Goal: Task Accomplishment & Management: Manage account settings

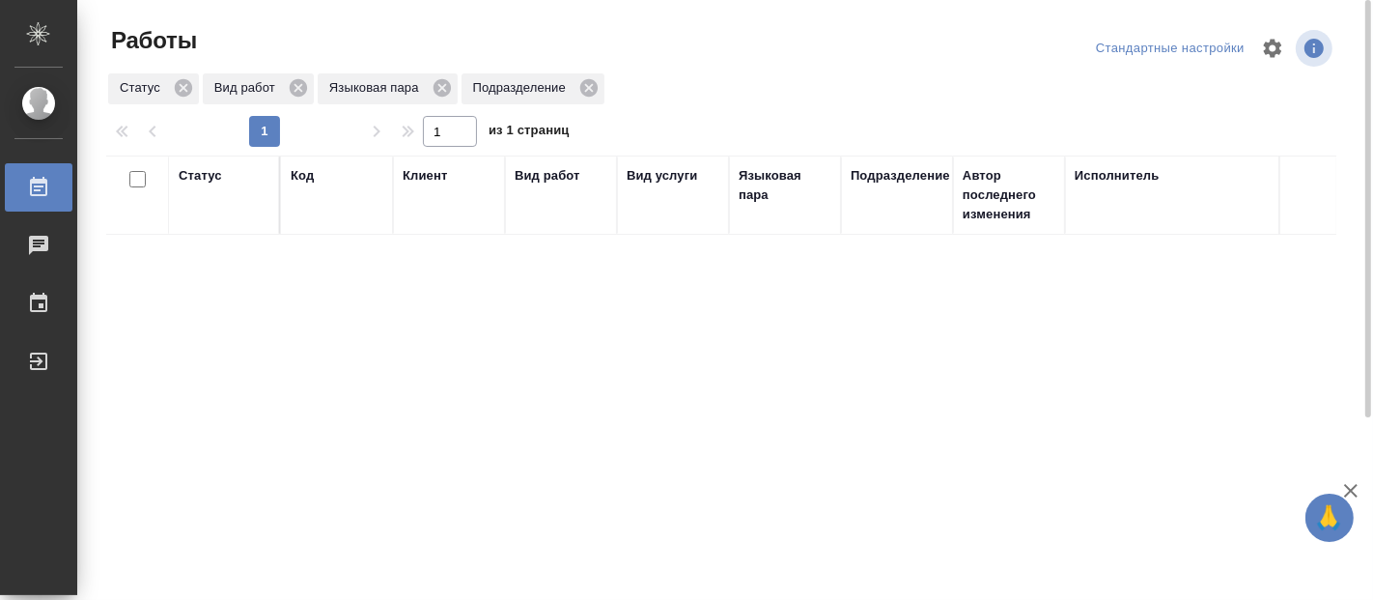
click at [1186, 457] on div "Статус Код Клиент Вид работ Вид услуги Языковая пара Подразделение Автор послед…" at bounding box center [721, 502] width 1230 height 695
click at [304, 487] on div "Статус Код Клиент Вид работ Вид услуги Языковая пара Подразделение Автор послед…" at bounding box center [721, 502] width 1230 height 695
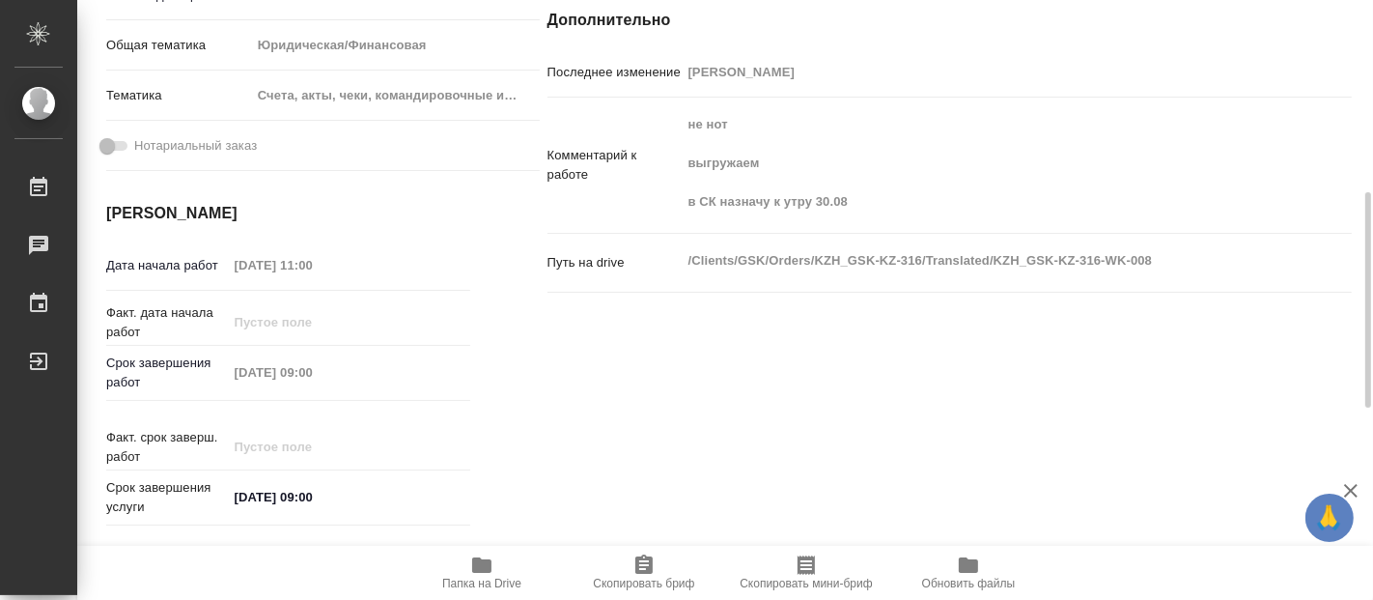
scroll to position [750, 0]
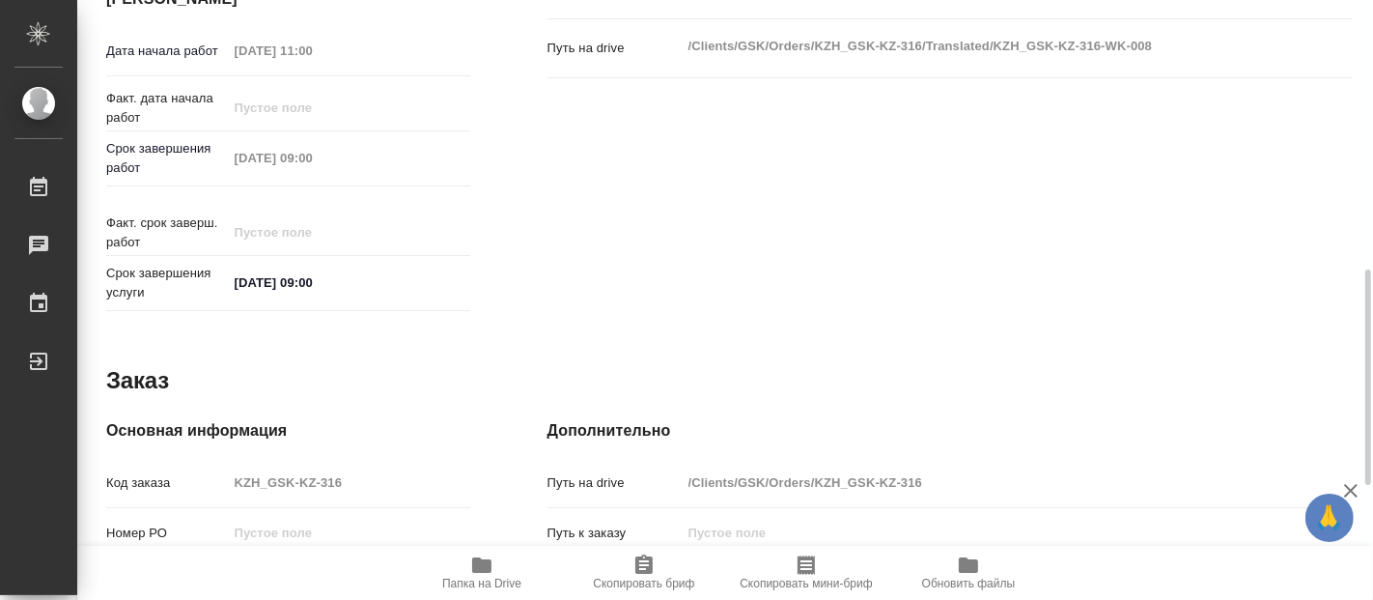
click at [486, 567] on icon "button" at bounding box center [481, 564] width 19 height 15
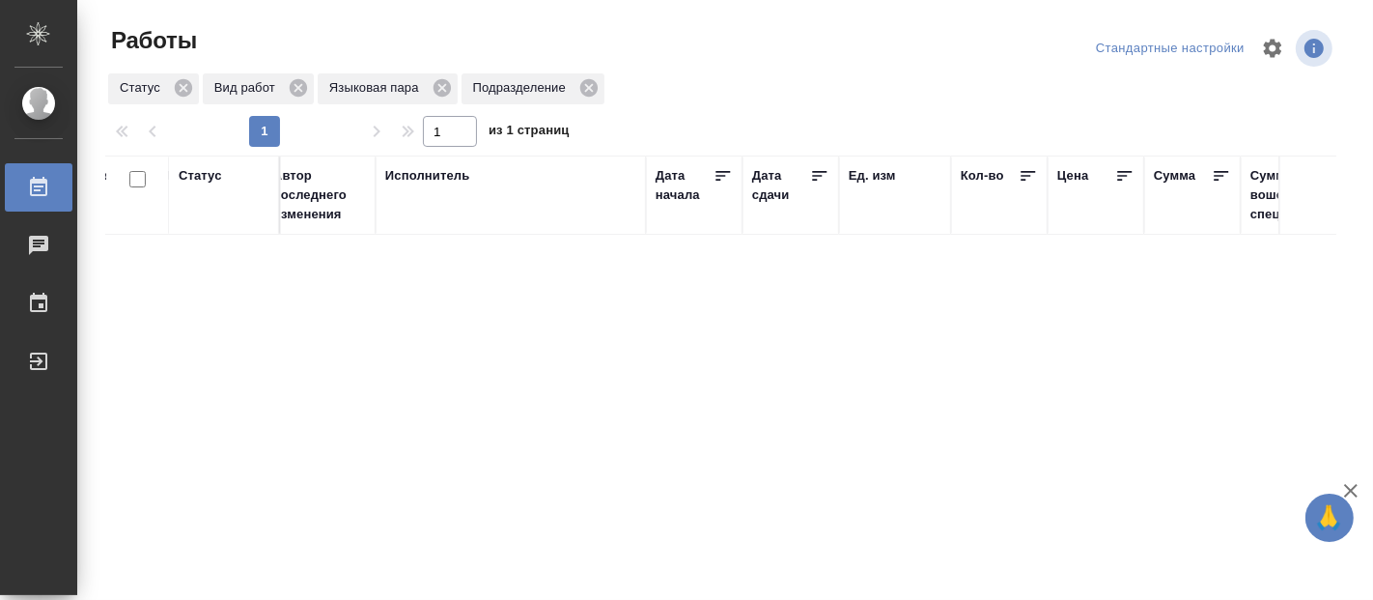
scroll to position [0, 690]
drag, startPoint x: 0, startPoint y: 0, endPoint x: 475, endPoint y: 344, distance: 586.4
click at [407, 300] on div "Статус Код Клиент Вид работ Вид услуги Языковая пара Подразделение Автор послед…" at bounding box center [721, 502] width 1230 height 695
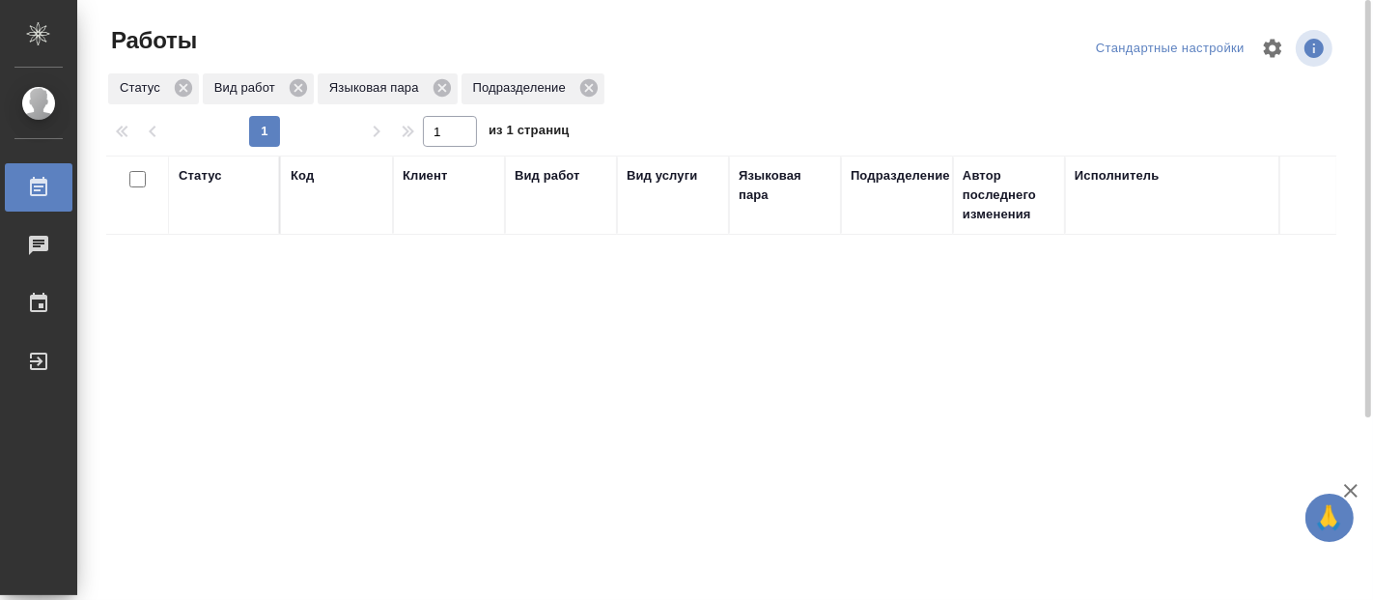
drag, startPoint x: 0, startPoint y: 0, endPoint x: 880, endPoint y: 432, distance: 979.9
click at [889, 430] on div "Статус Код Клиент Вид работ Вид услуги Языковая пара Подразделение Автор послед…" at bounding box center [721, 502] width 1230 height 695
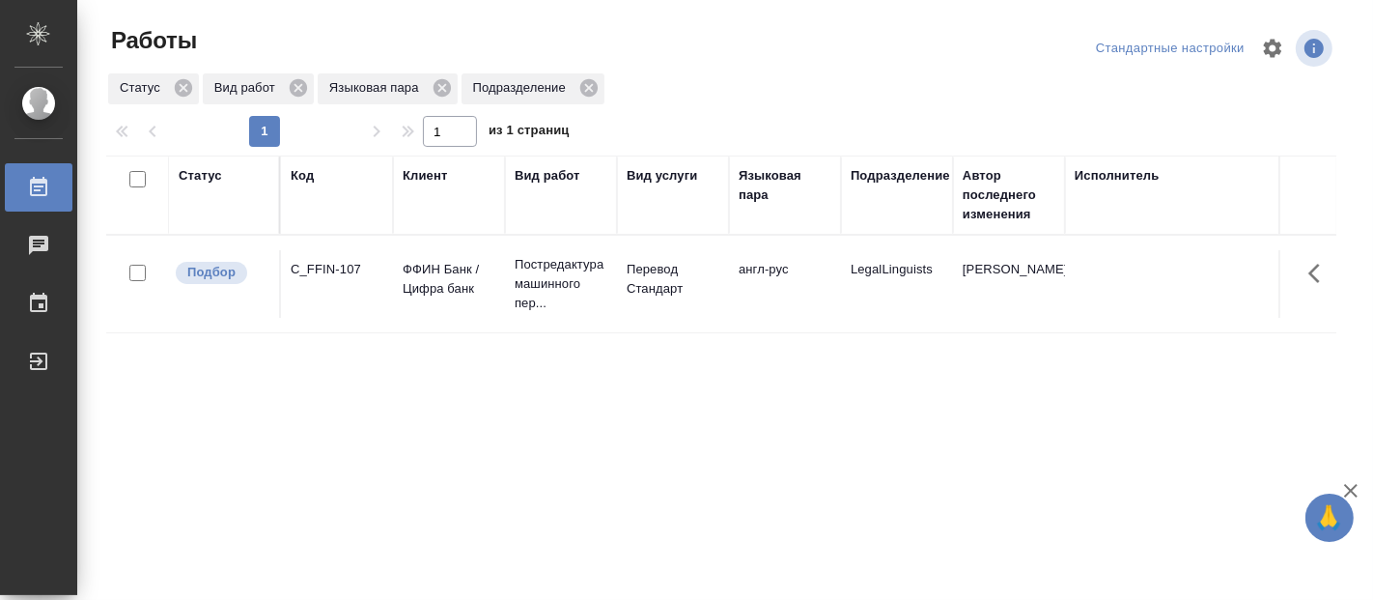
drag, startPoint x: 0, startPoint y: 0, endPoint x: 779, endPoint y: 641, distance: 1009.1
click at [779, 599] on html "🙏 .cls-1 fill:#fff; AWATERA Fadeeva Elena Работы 0 Чаты График Выйти Работы Ста…" at bounding box center [686, 300] width 1373 height 600
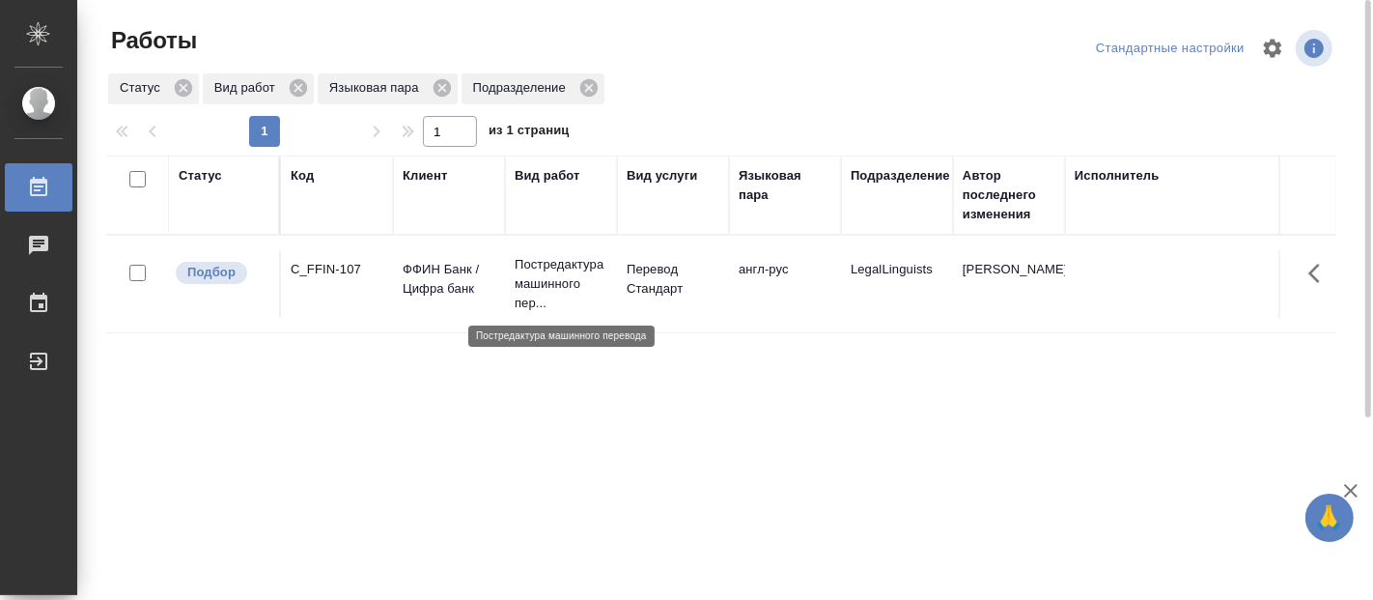
click at [599, 263] on p "Постредактура машинного пер..." at bounding box center [561, 284] width 93 height 58
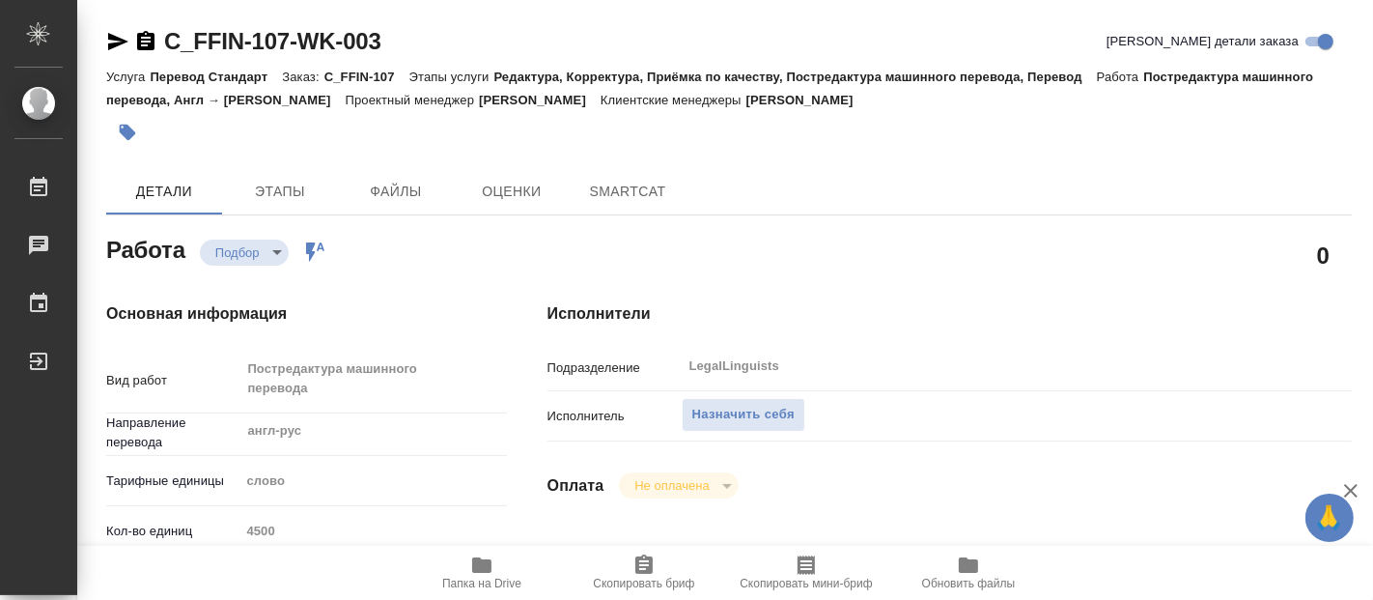
type textarea "x"
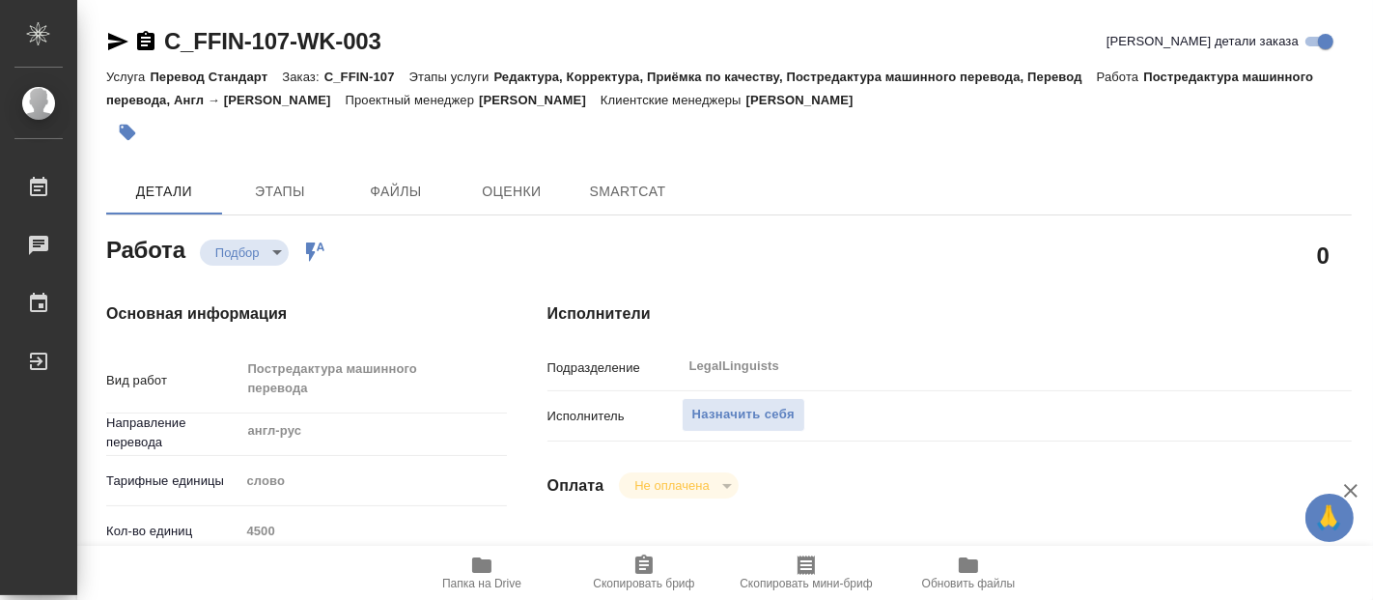
type textarea "x"
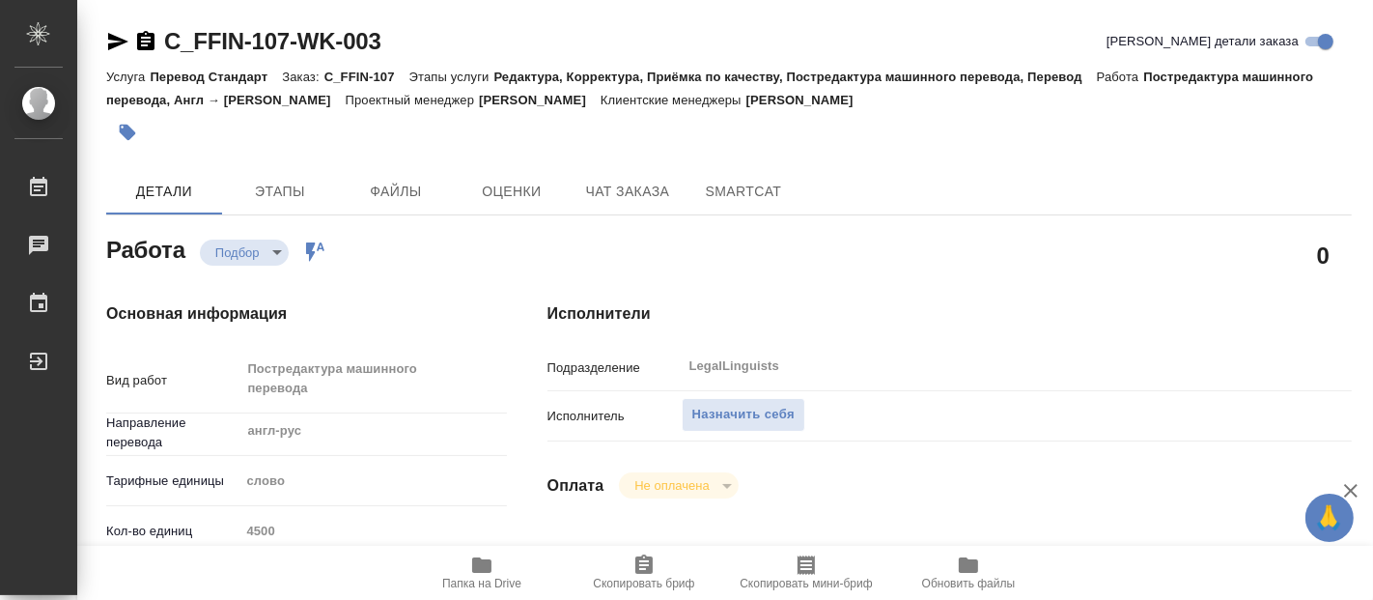
type textarea "x"
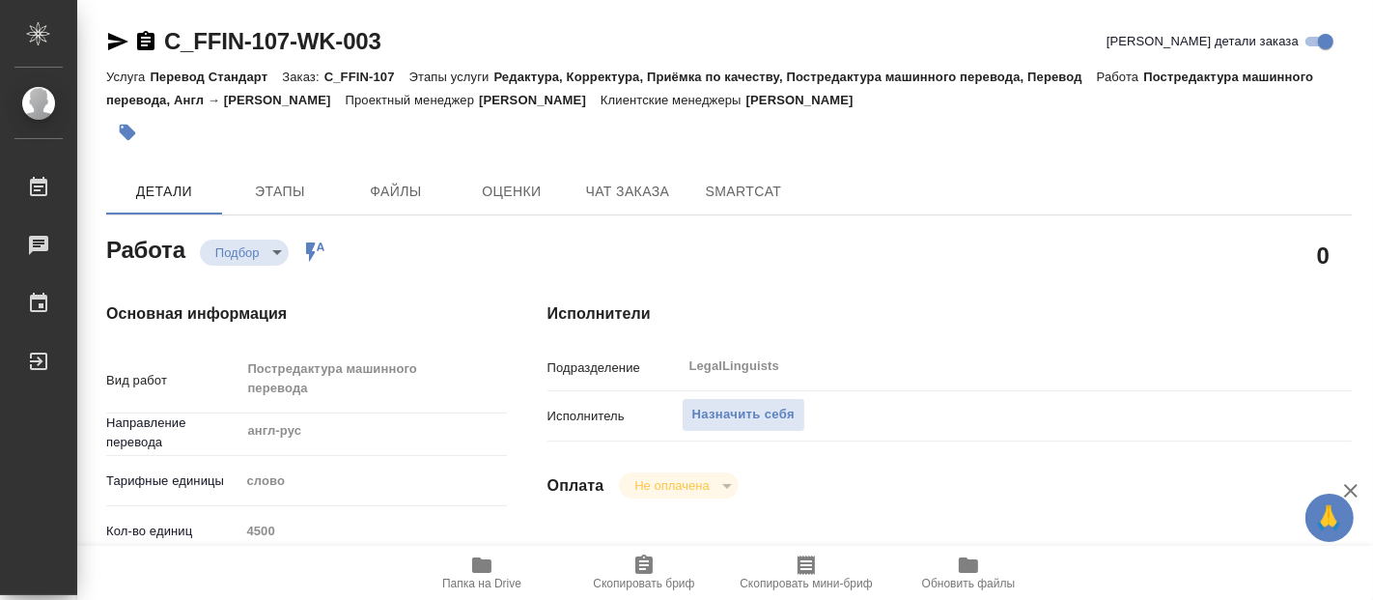
click at [492, 581] on span "Папка на Drive" at bounding box center [481, 583] width 79 height 14
type textarea "x"
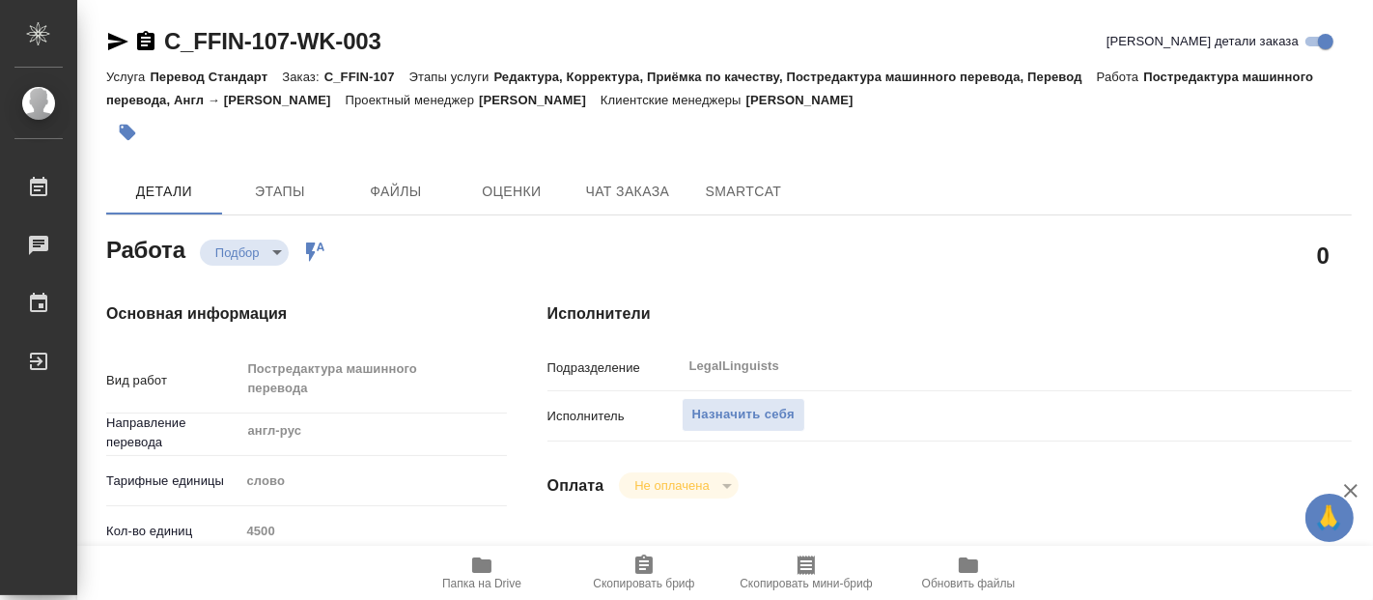
type textarea "x"
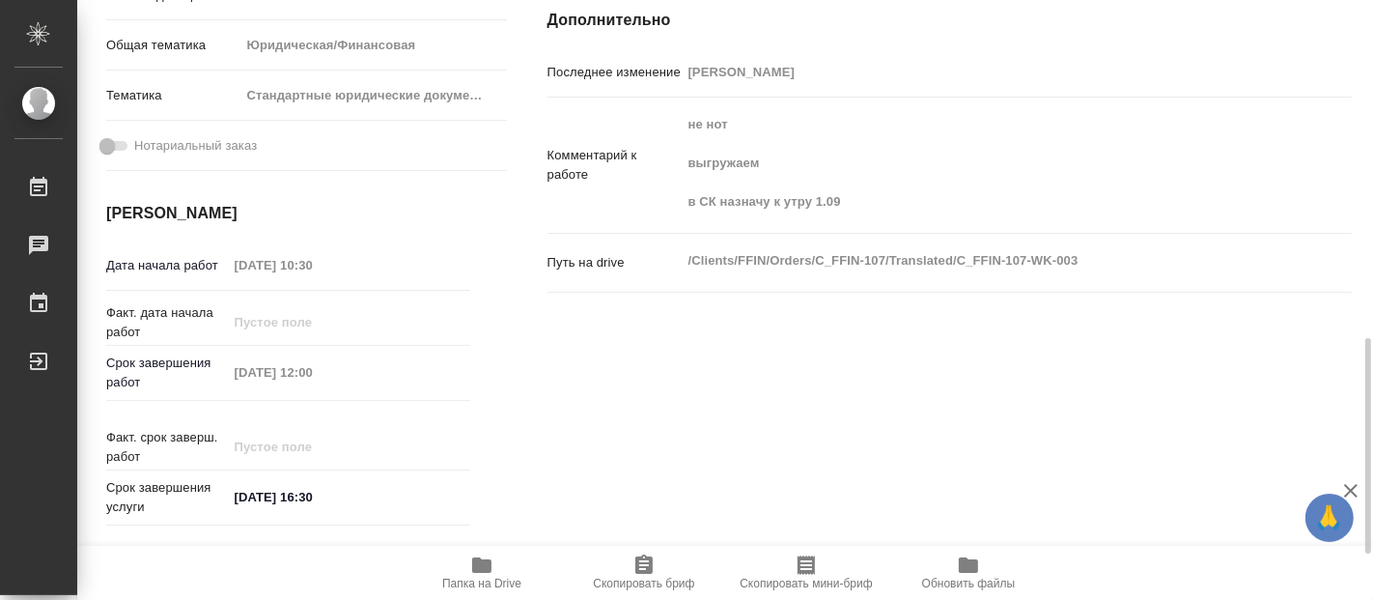
scroll to position [643, 0]
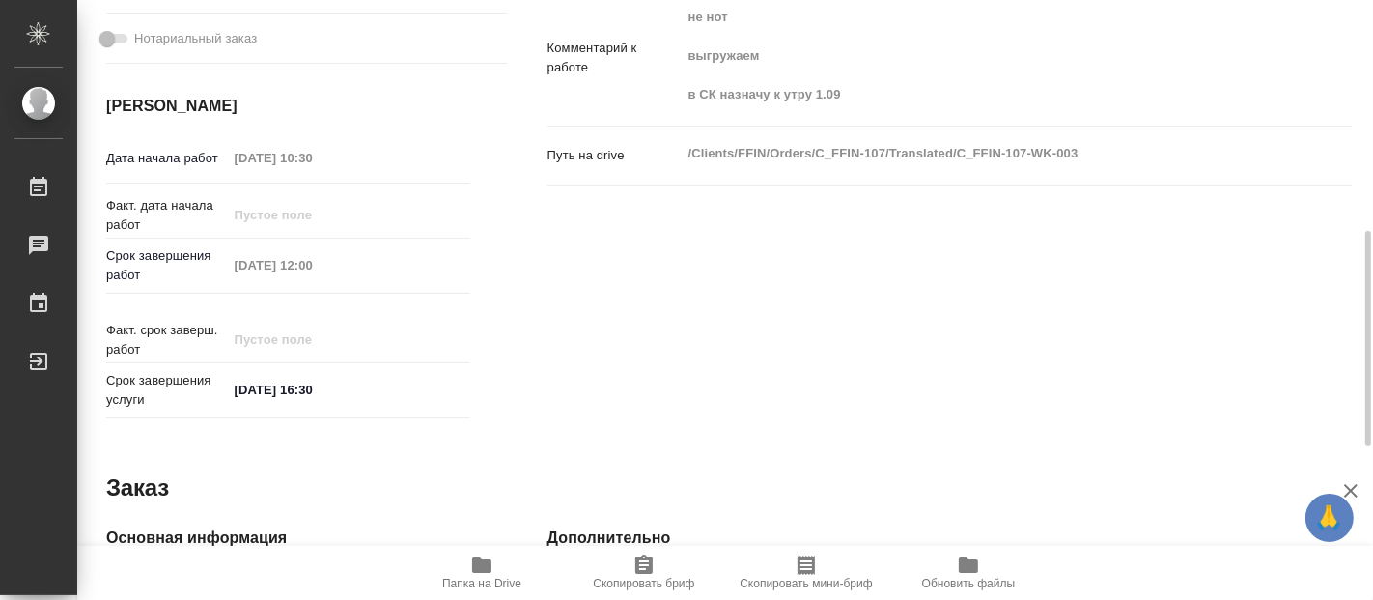
click at [697, 312] on div "Исполнители Подразделение LegalLinguists ​ Исполнитель Назначить себя Оплата Не…" at bounding box center [950, 43] width 882 height 844
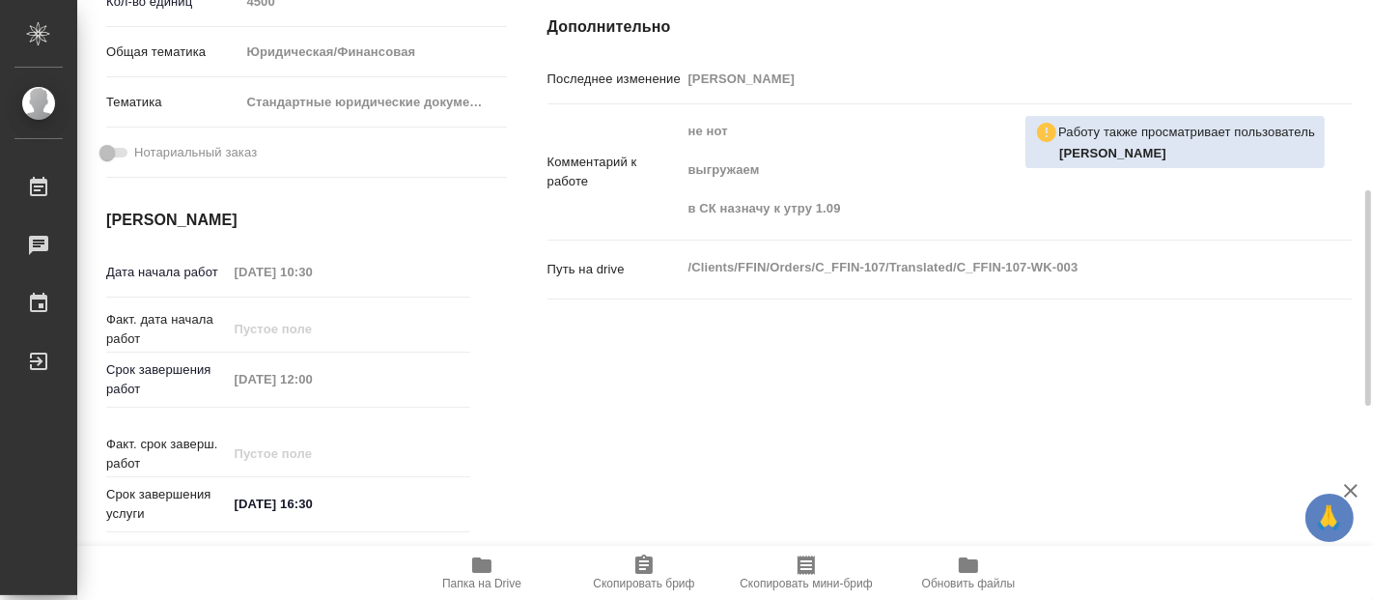
scroll to position [0, 0]
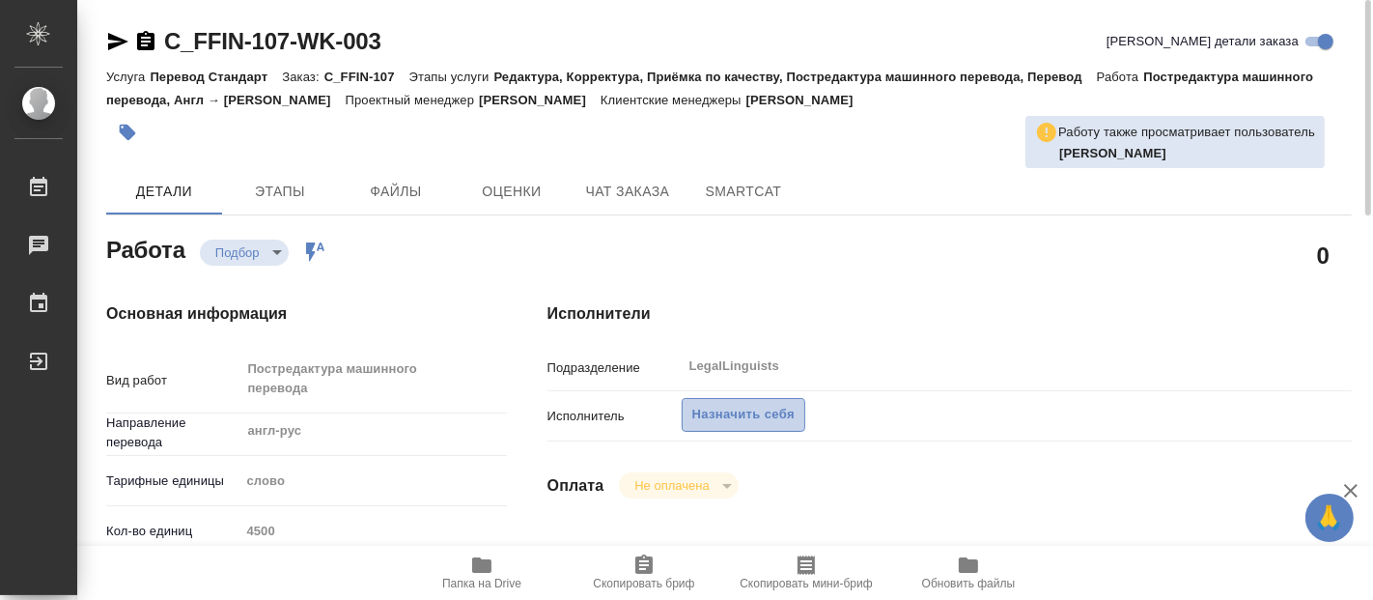
click at [721, 415] on span "Назначить себя" at bounding box center [743, 415] width 102 height 22
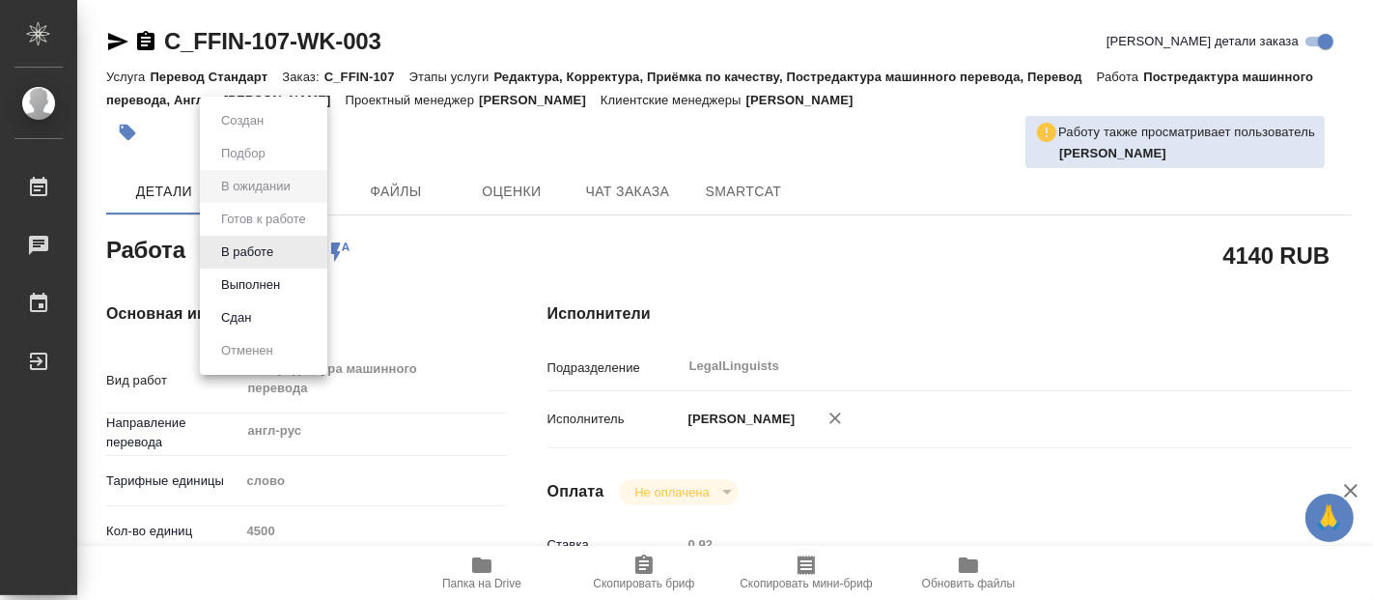
click at [307, 252] on body "🙏 .cls-1 fill:#fff; AWATERA Fadeeva Elena Работы 0 Чаты График Выйти C_FFIN-107…" at bounding box center [686, 300] width 1373 height 600
click at [259, 253] on button "В работе" at bounding box center [247, 251] width 64 height 21
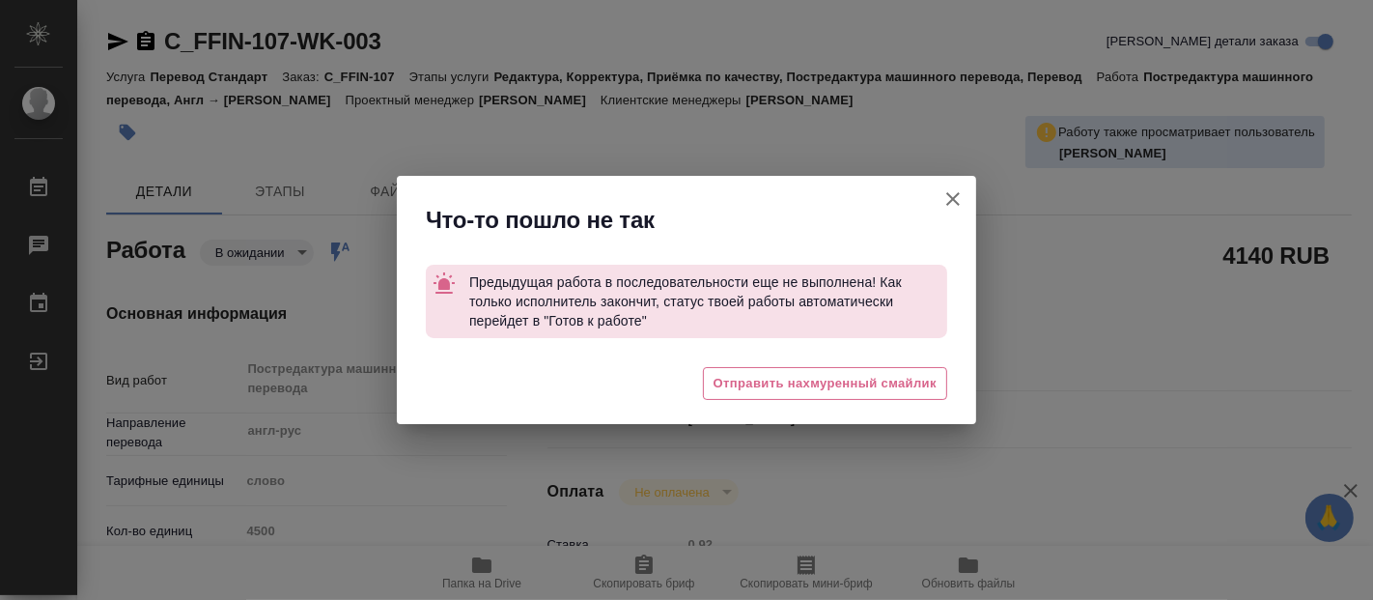
type textarea "x"
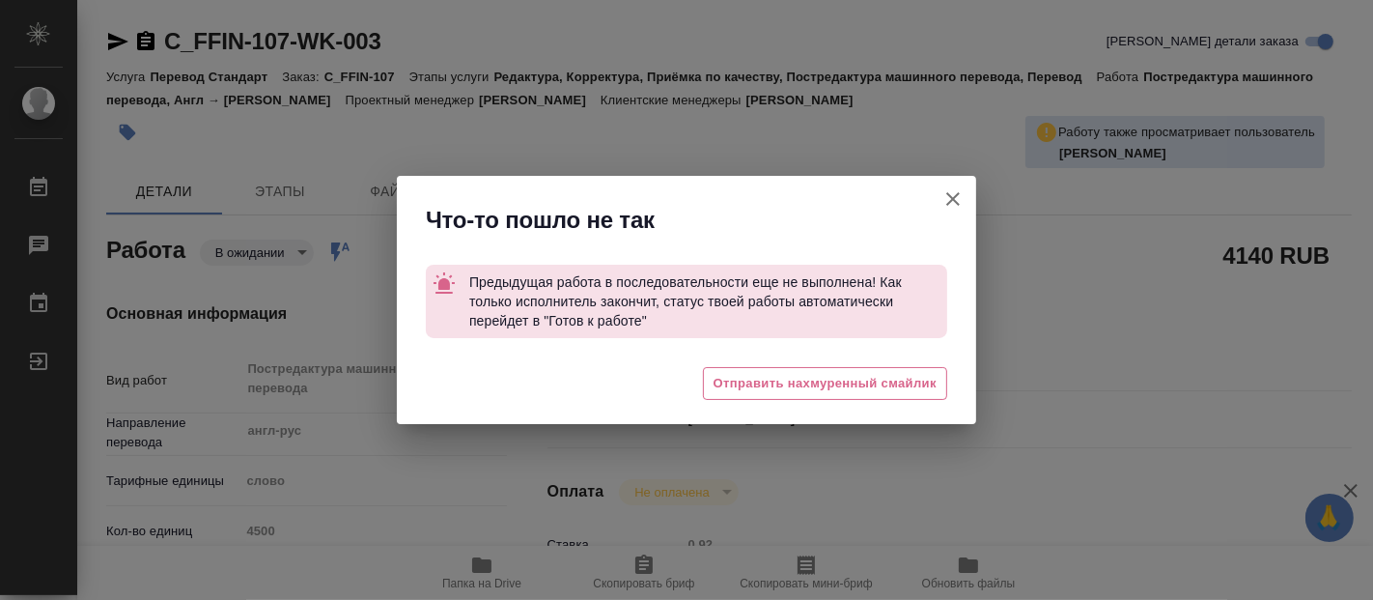
type textarea "x"
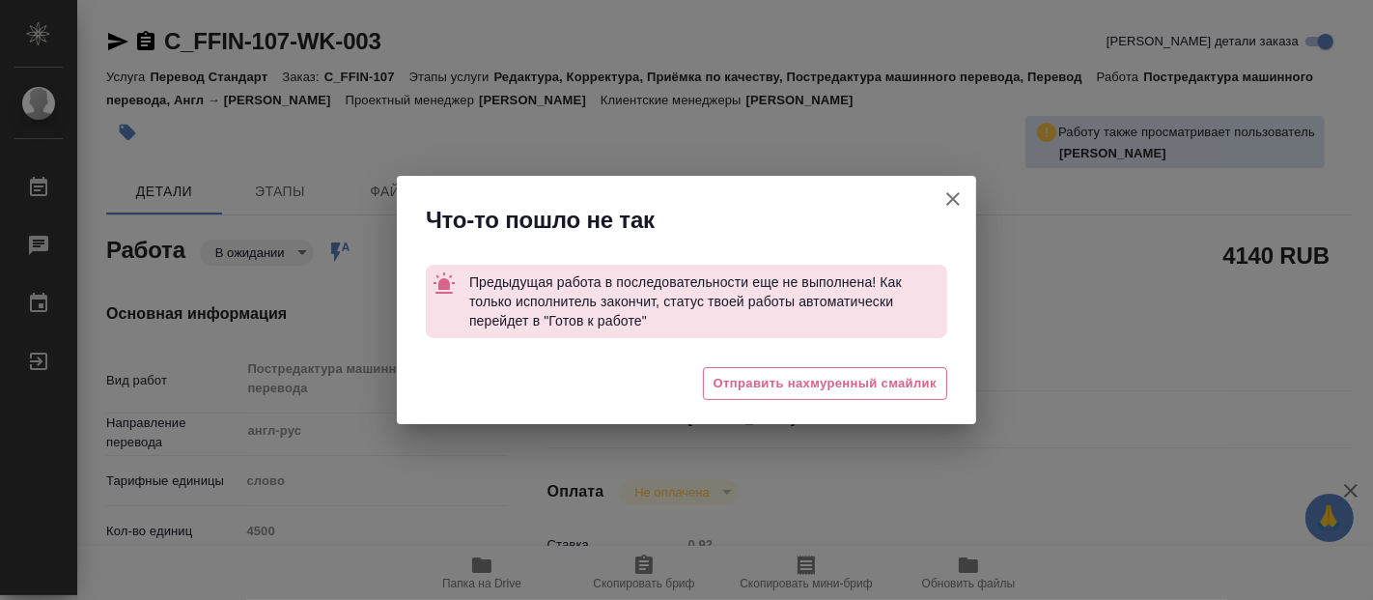
type textarea "x"
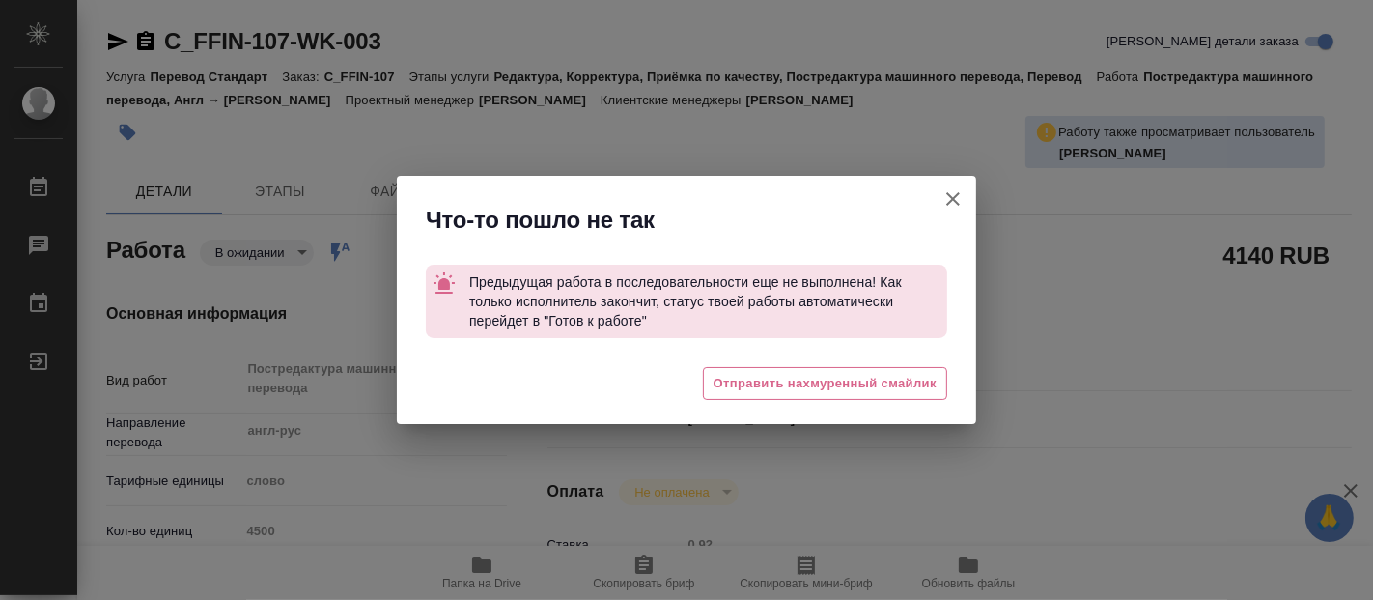
click at [958, 194] on icon "button" at bounding box center [953, 199] width 14 height 14
type textarea "x"
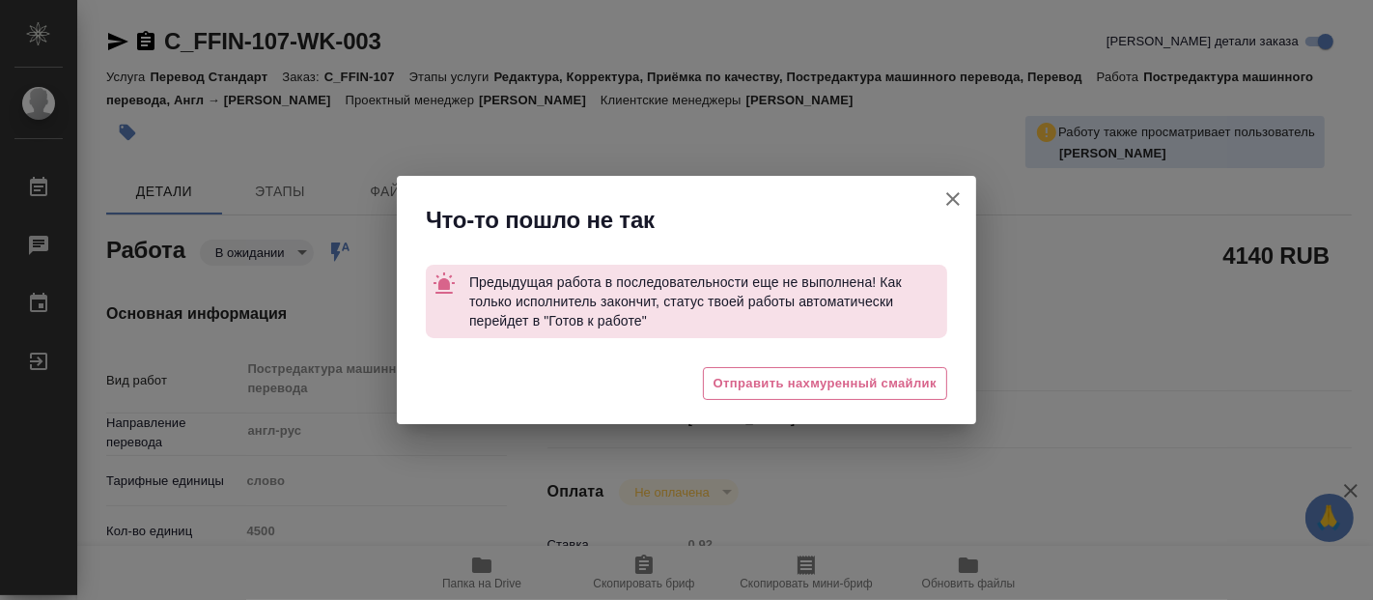
type textarea "x"
